Goal: Information Seeking & Learning: Learn about a topic

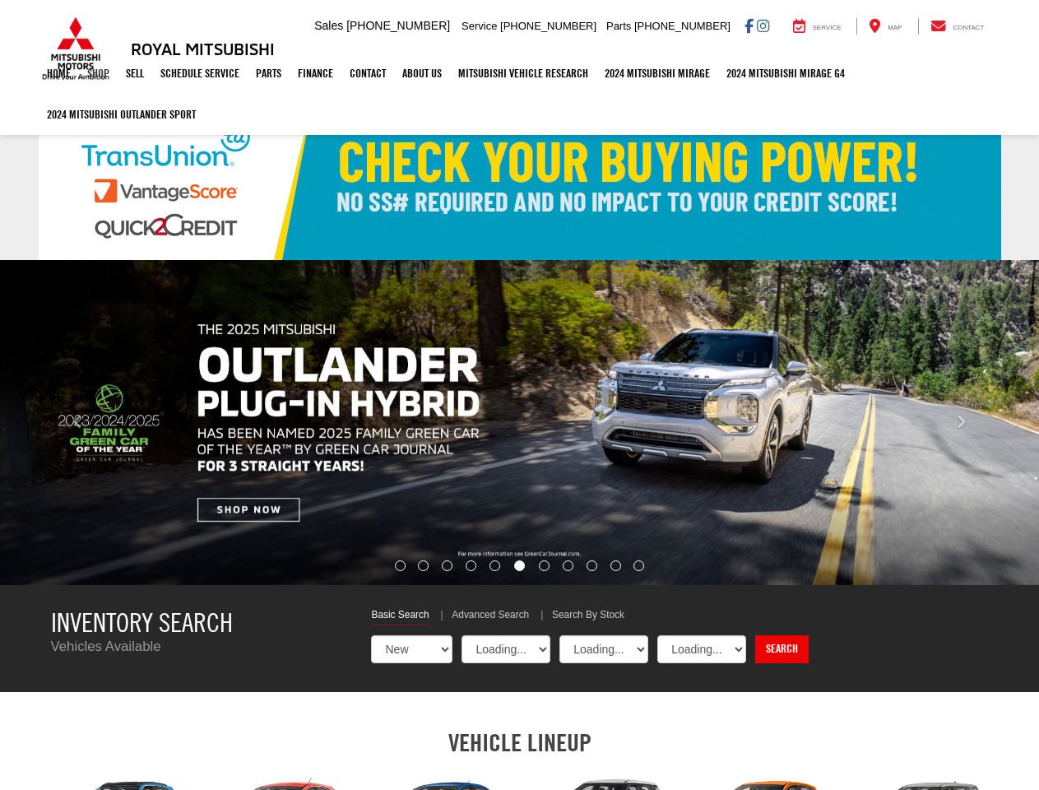
click at [97, 75] on link "Shop" at bounding box center [98, 73] width 39 height 41
click at [319, 75] on link "Finance" at bounding box center [316, 73] width 52 height 41
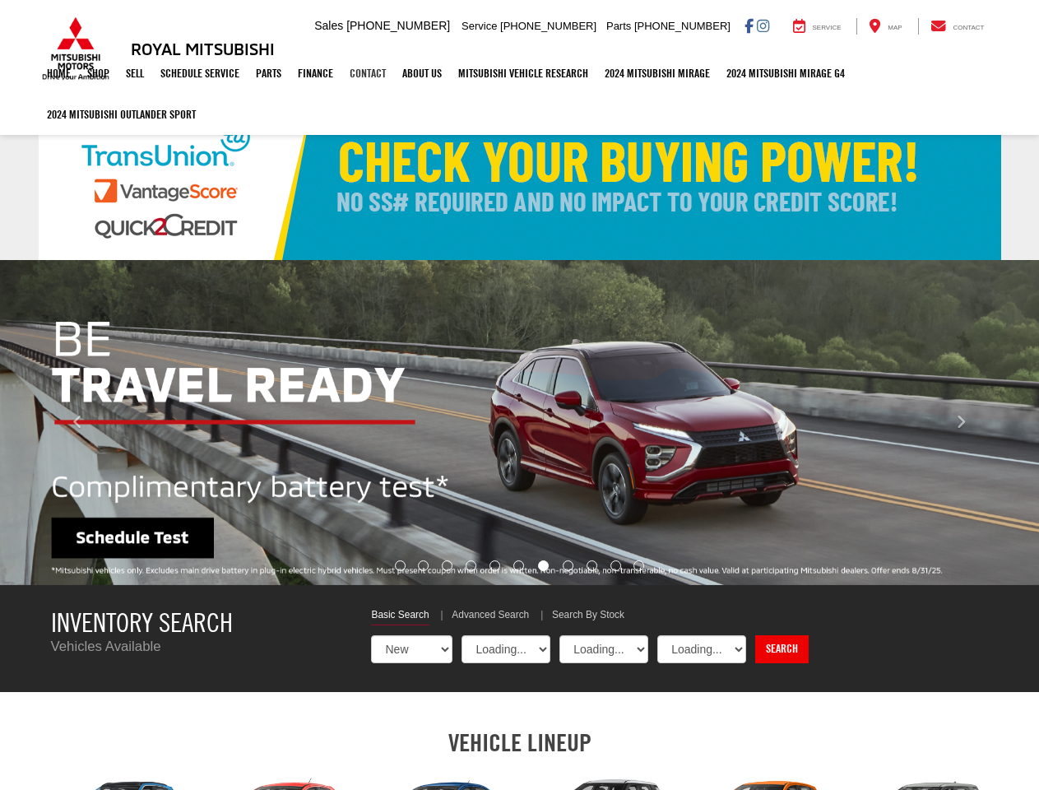
click at [371, 75] on link "Contact" at bounding box center [368, 73] width 53 height 41
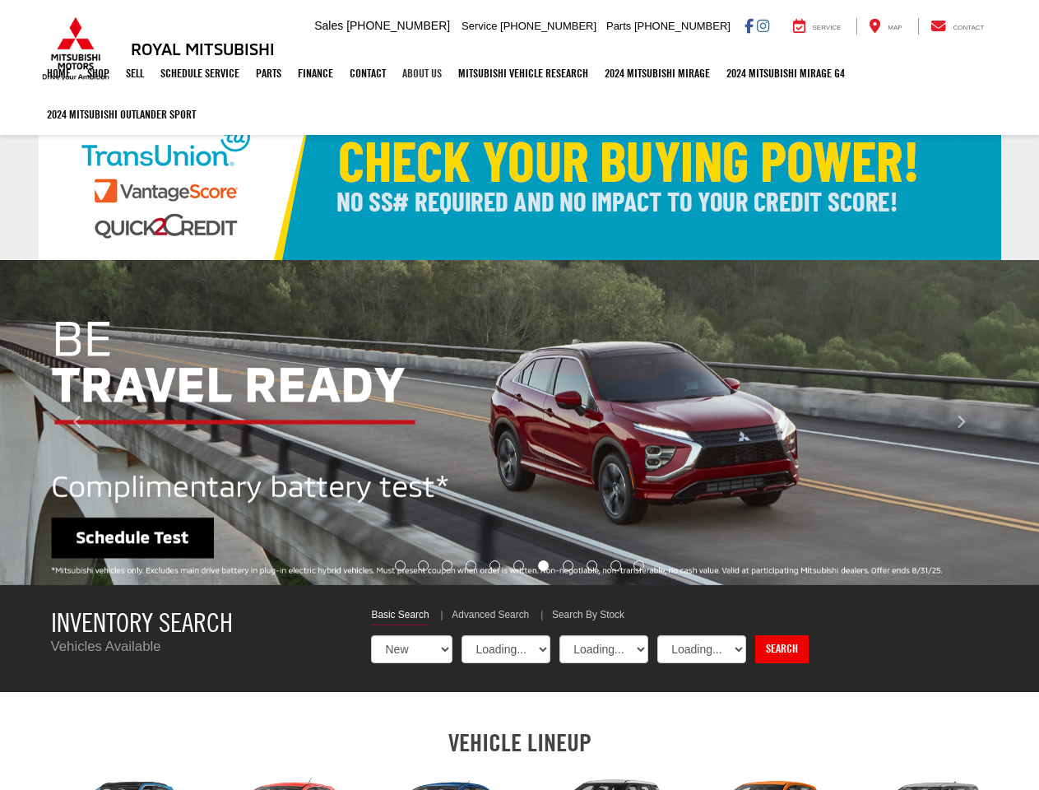
click at [426, 75] on link "About Us" at bounding box center [422, 73] width 56 height 41
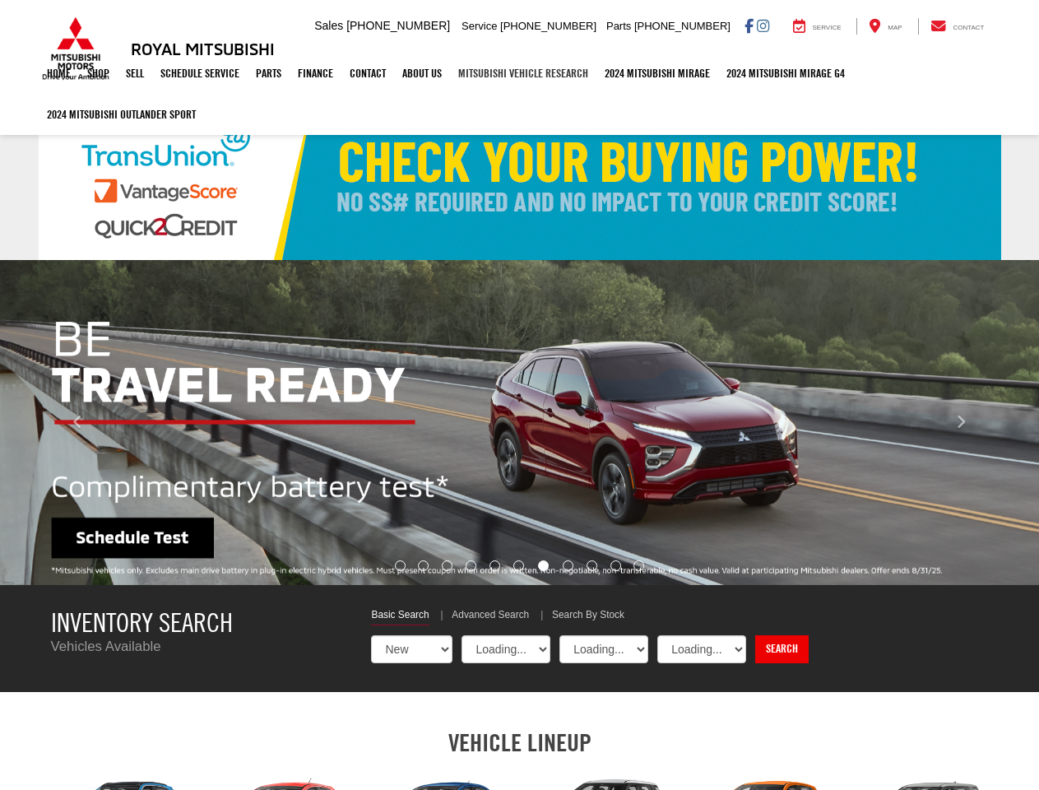
click at [529, 75] on link "Mitsubishi Vehicle Research" at bounding box center [523, 73] width 146 height 41
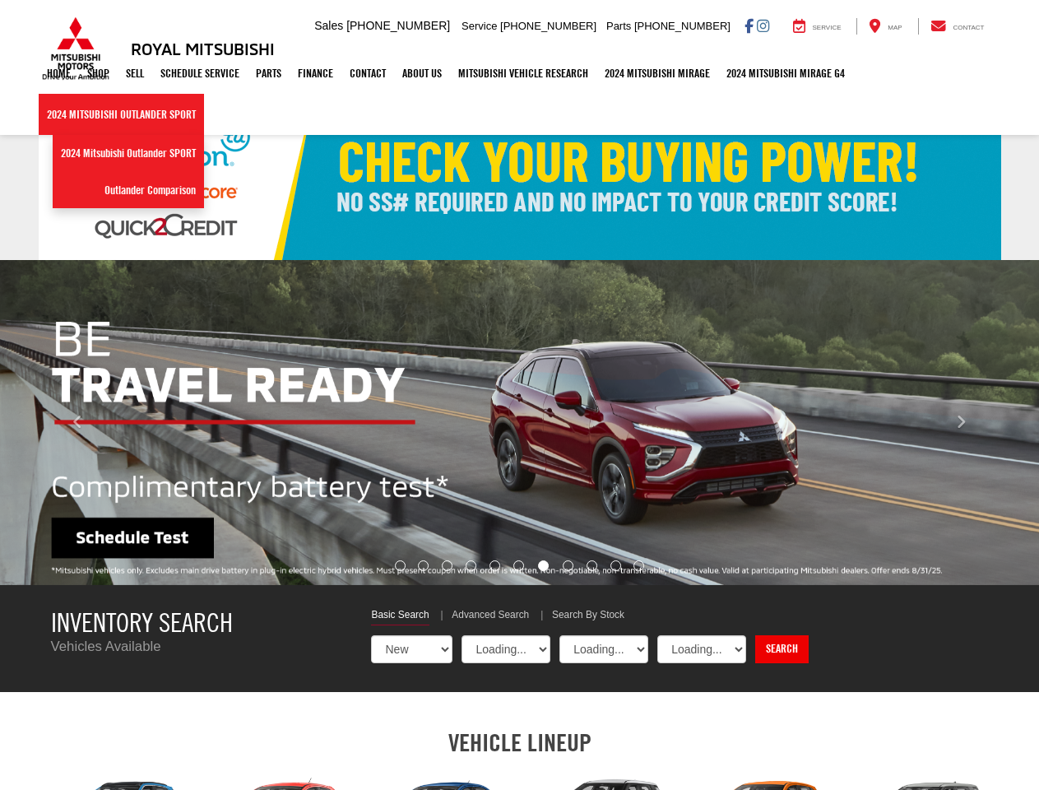
click at [123, 116] on link "2024 Mitsubishi Outlander SPORT" at bounding box center [121, 114] width 165 height 41
click at [519, 422] on img "carousel slide number 7 of 11" at bounding box center [519, 422] width 1039 height 325
